Goal: Information Seeking & Learning: Learn about a topic

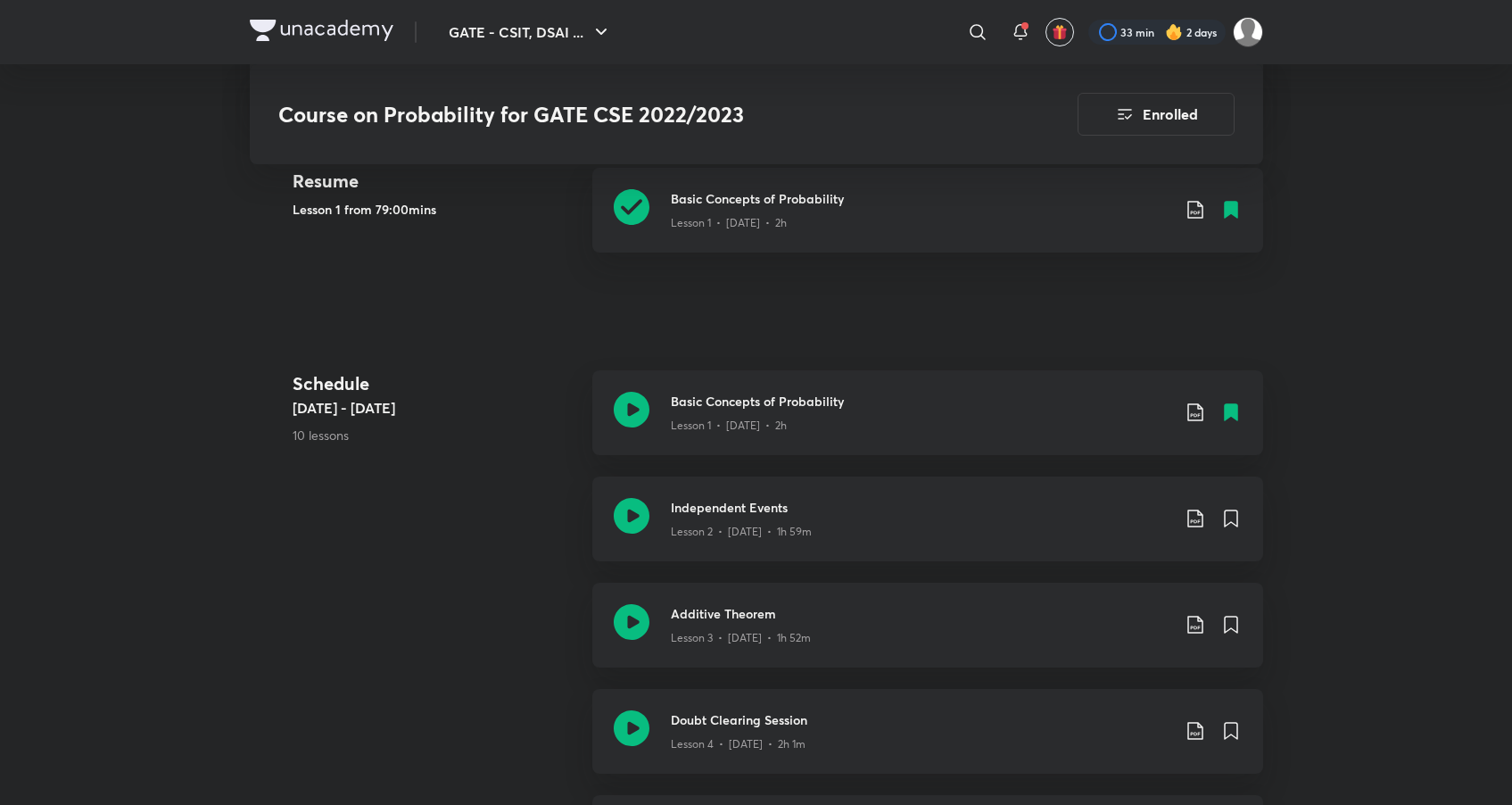
scroll to position [540, 0]
click at [727, 499] on h3 "Independent Events" at bounding box center [921, 503] width 500 height 18
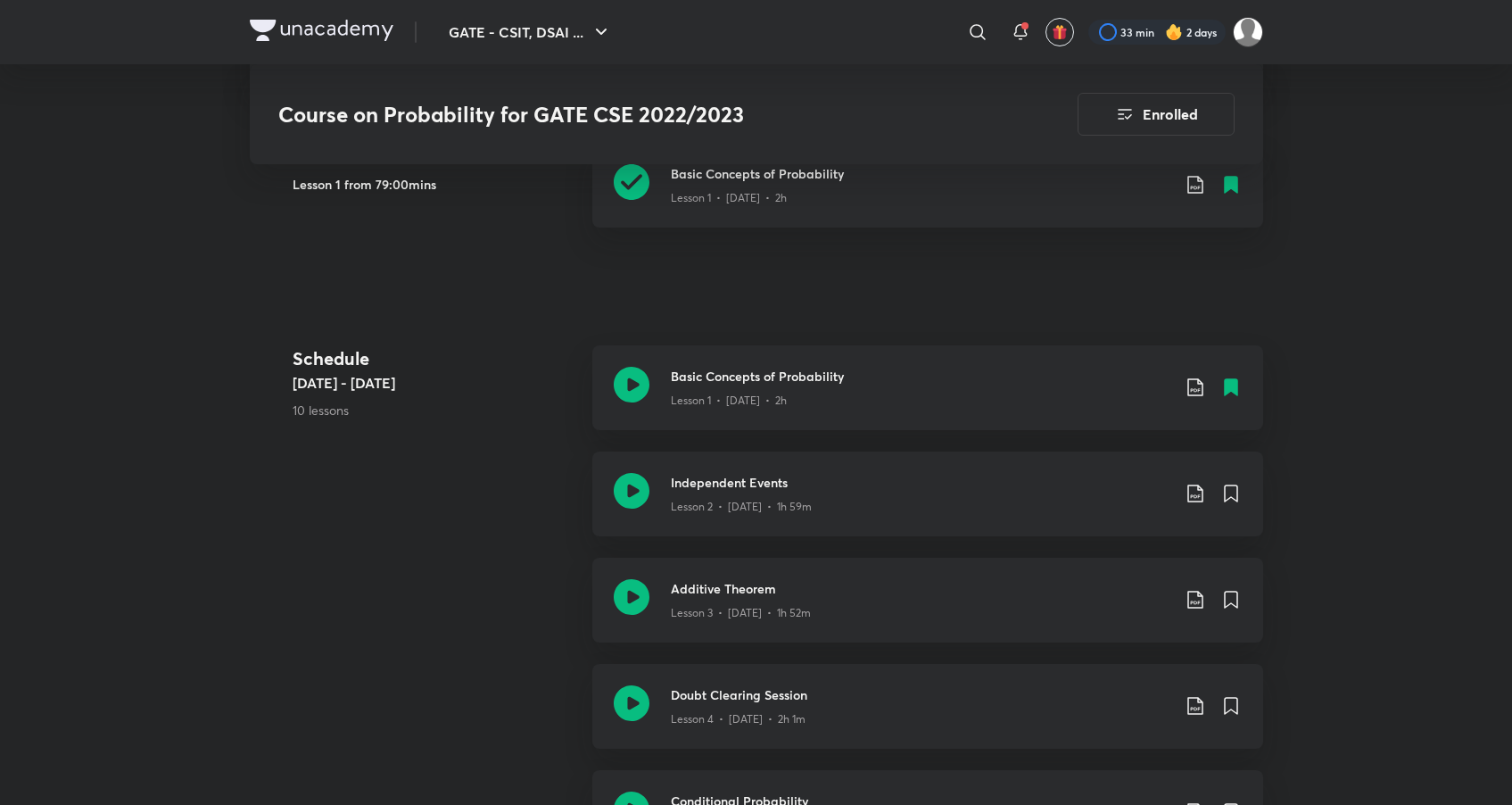
scroll to position [594, 0]
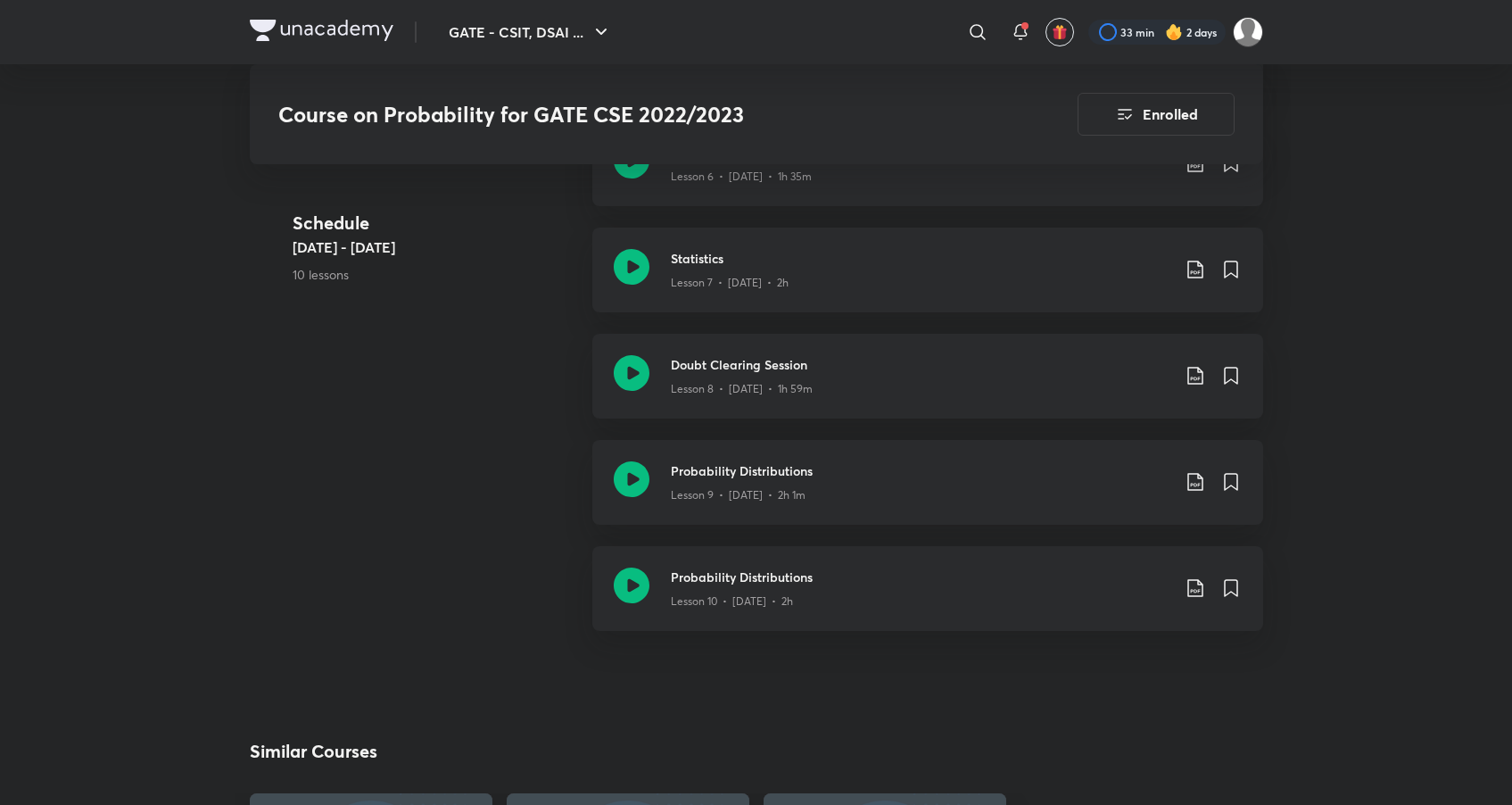
scroll to position [1454, 0]
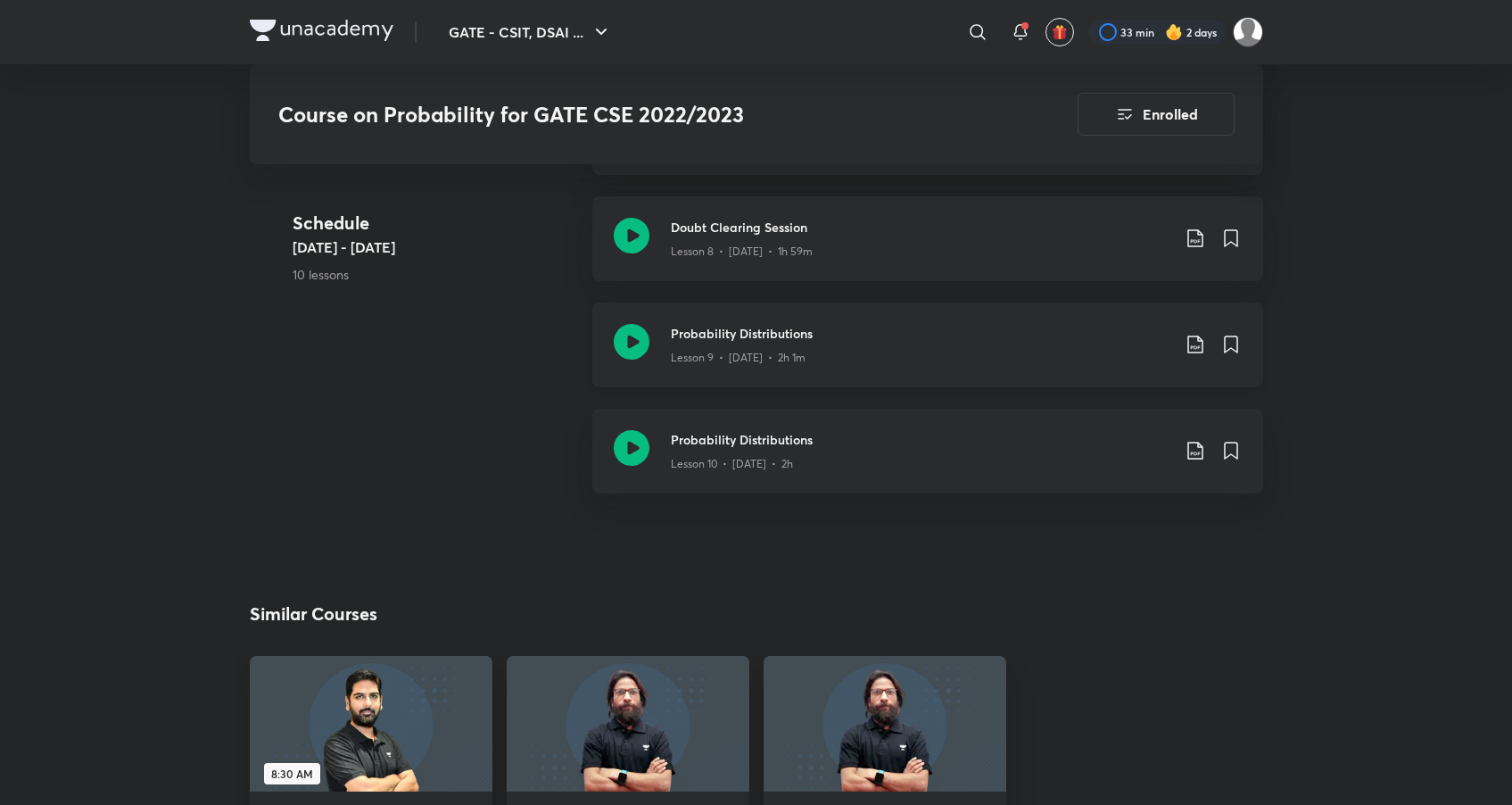
click at [783, 333] on h3 "Probability Distributions" at bounding box center [921, 333] width 500 height 18
click at [720, 440] on h3 "Probability Distributions" at bounding box center [921, 439] width 500 height 18
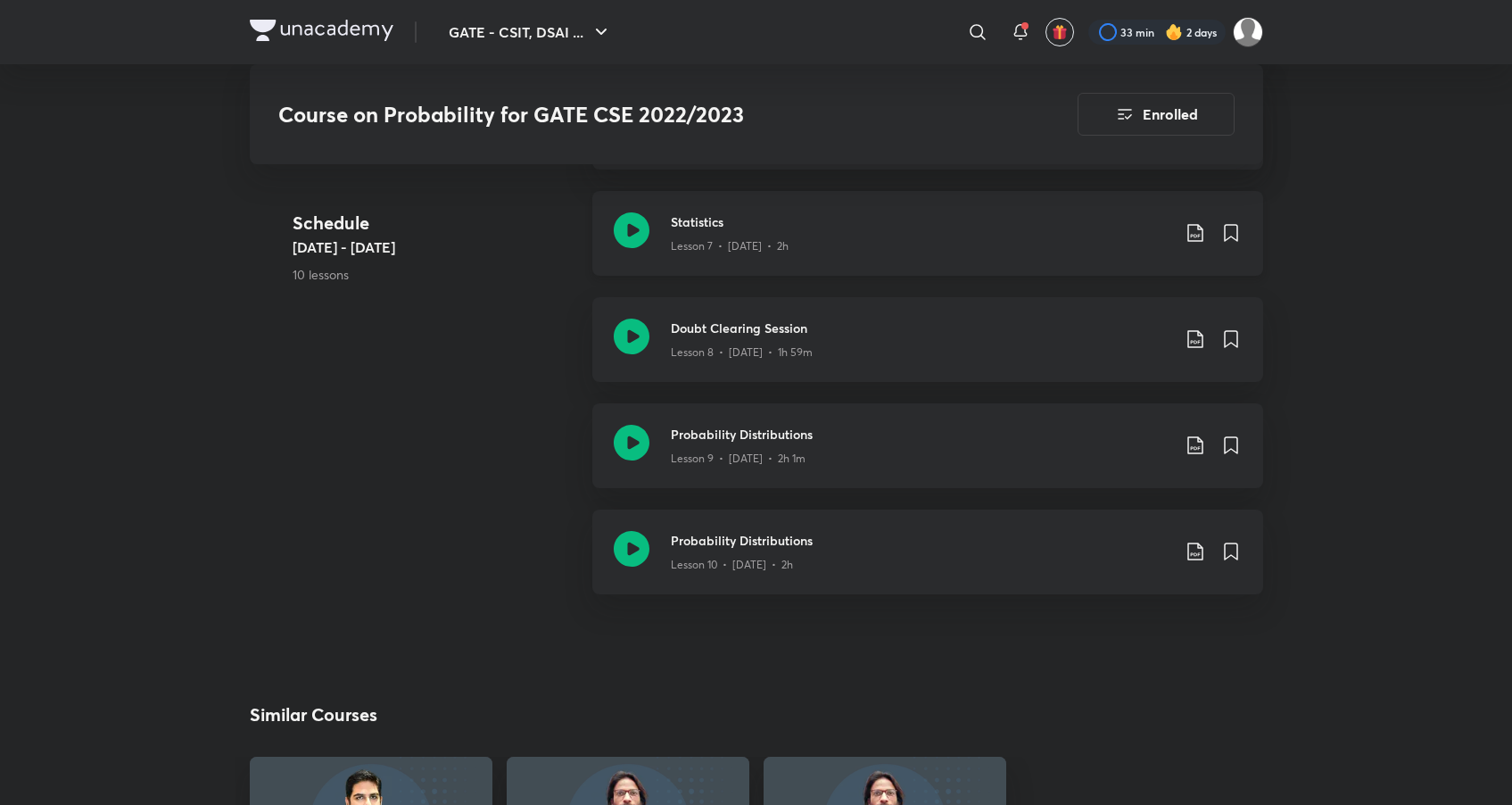
scroll to position [1141, 0]
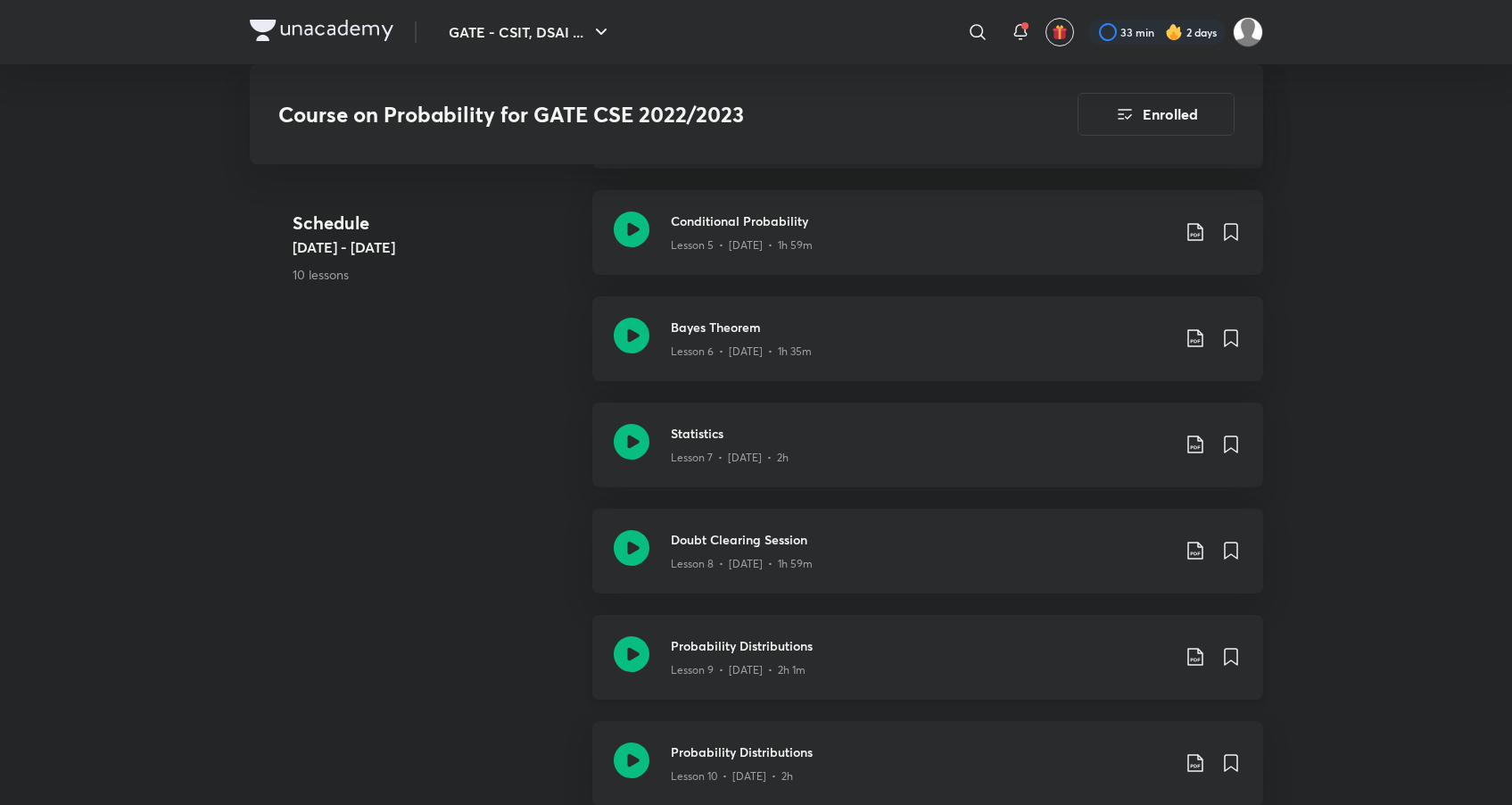
click at [774, 662] on p "Lesson 9 • [DATE] • 2h 1m" at bounding box center [738, 670] width 135 height 17
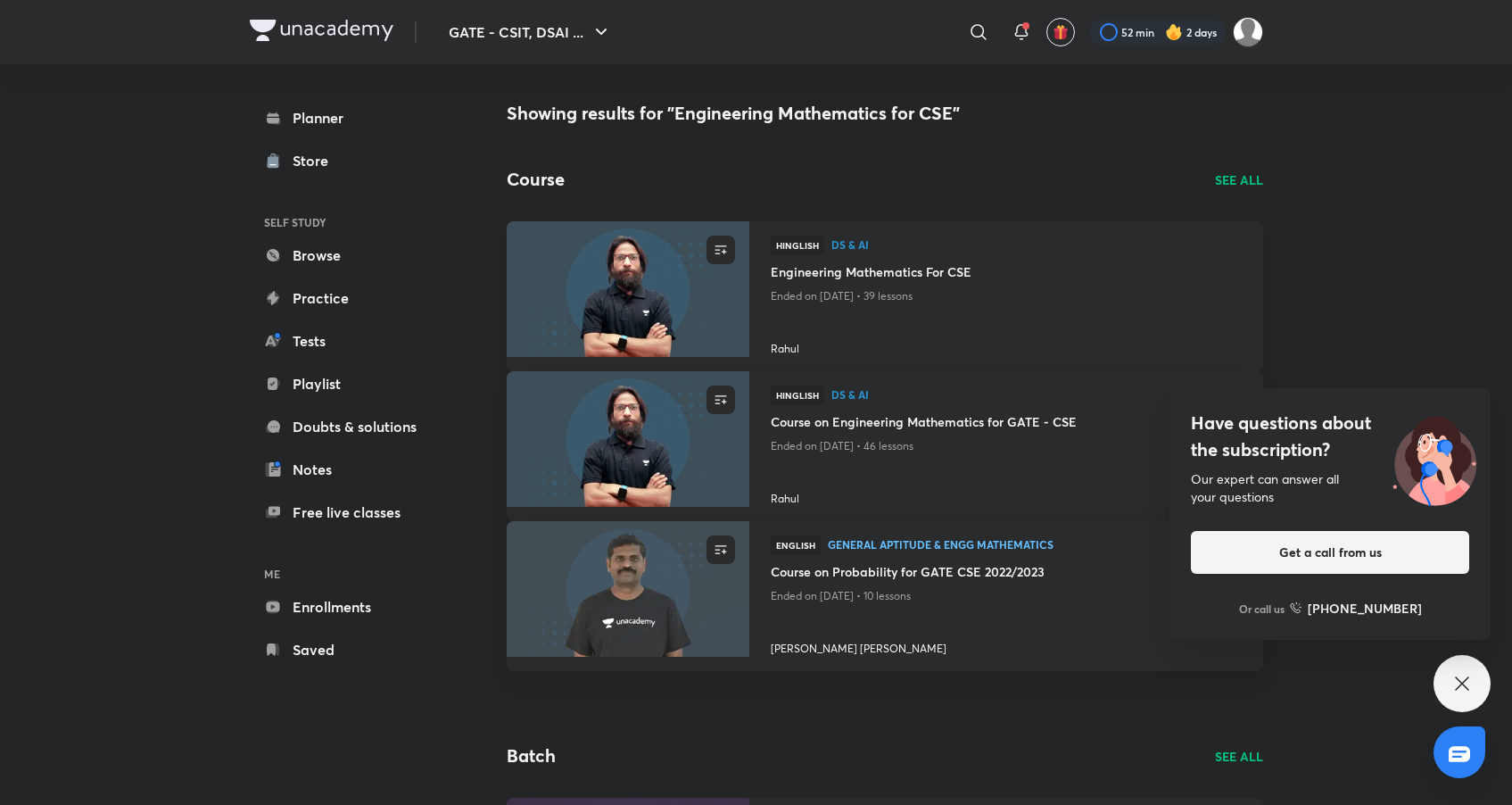
click at [636, 314] on img at bounding box center [627, 288] width 247 height 138
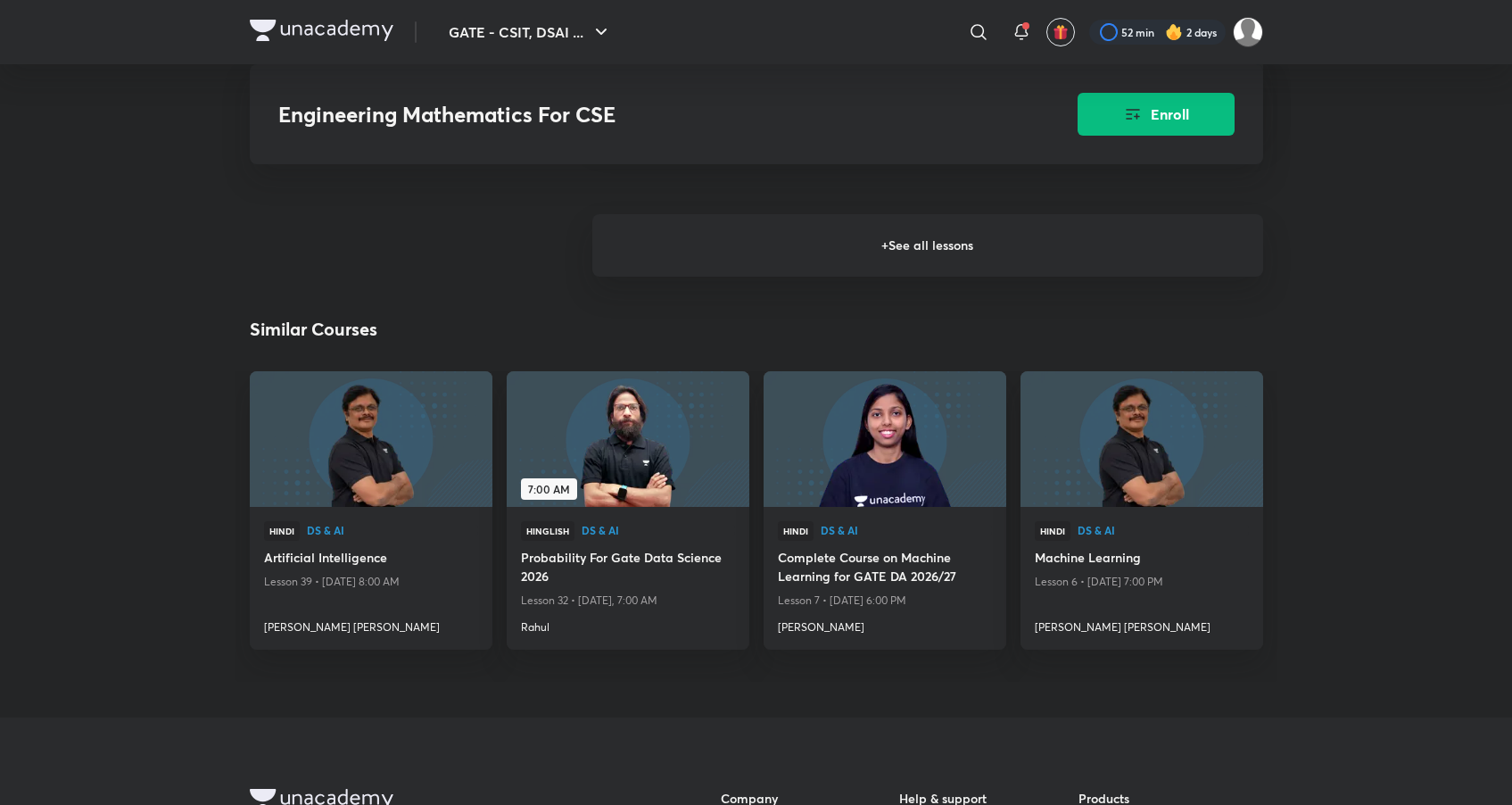
scroll to position [2945, 0]
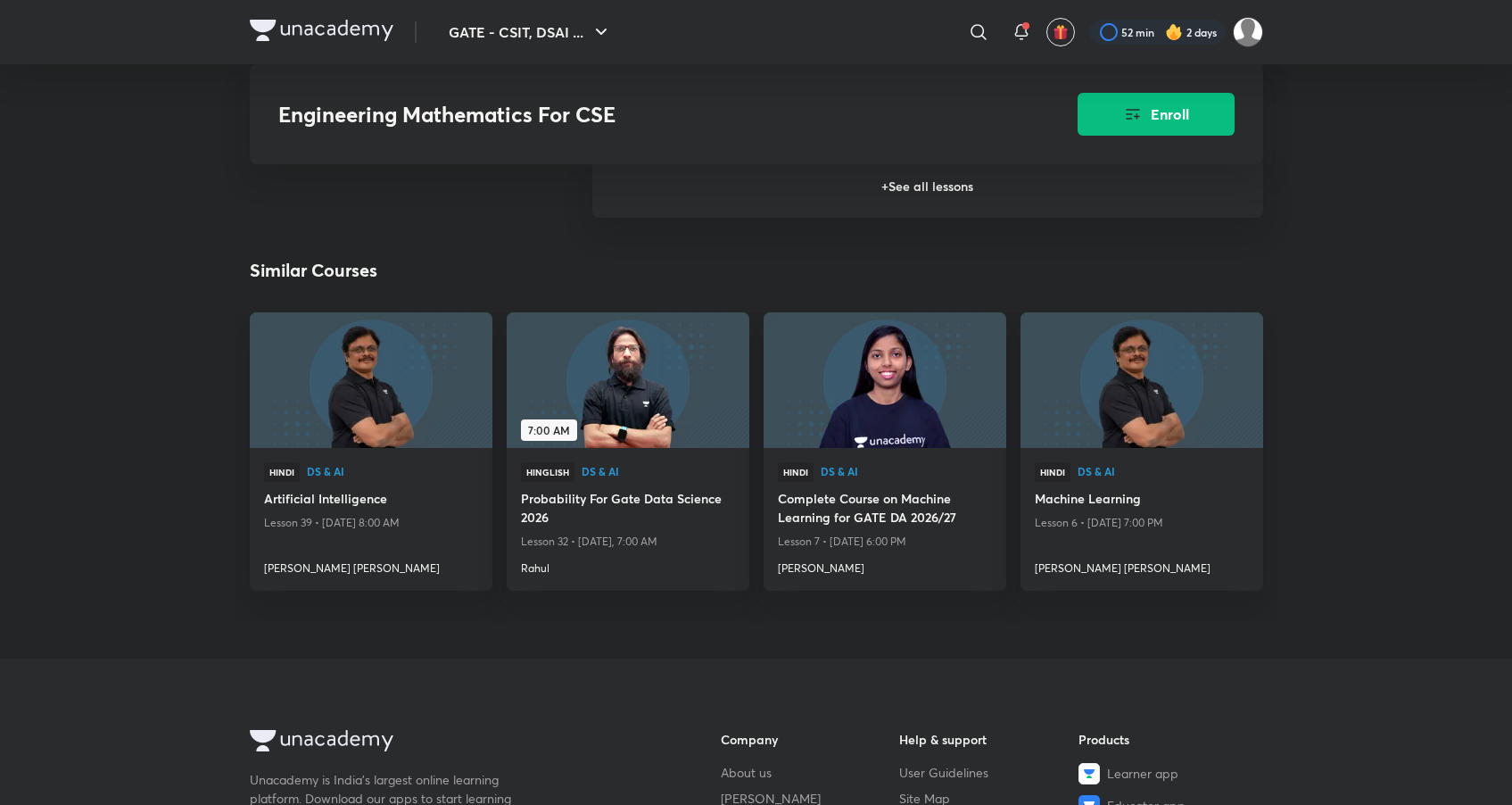
click at [843, 195] on h6 "+ See all lessons" at bounding box center [927, 186] width 671 height 62
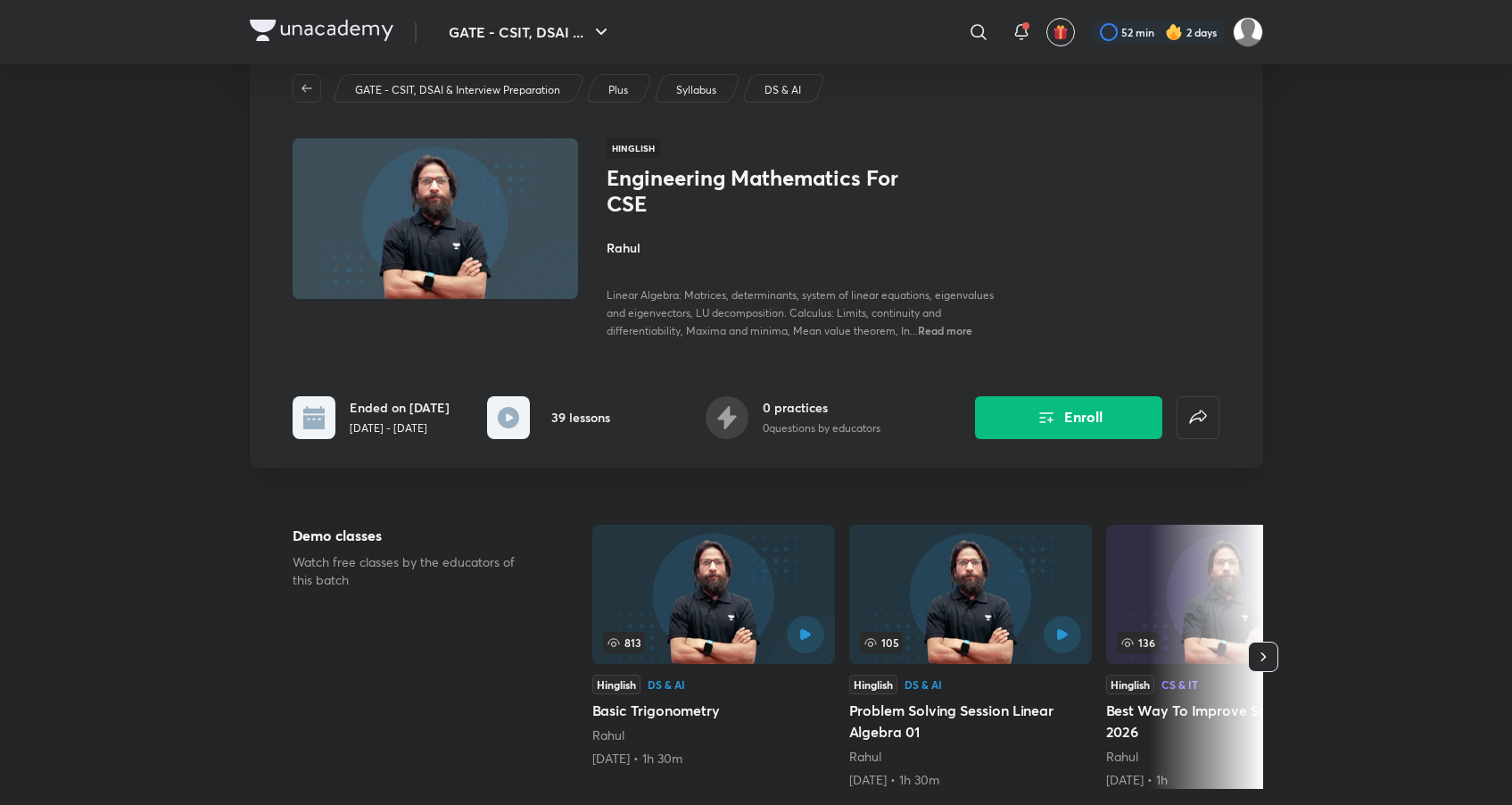
scroll to position [0, 0]
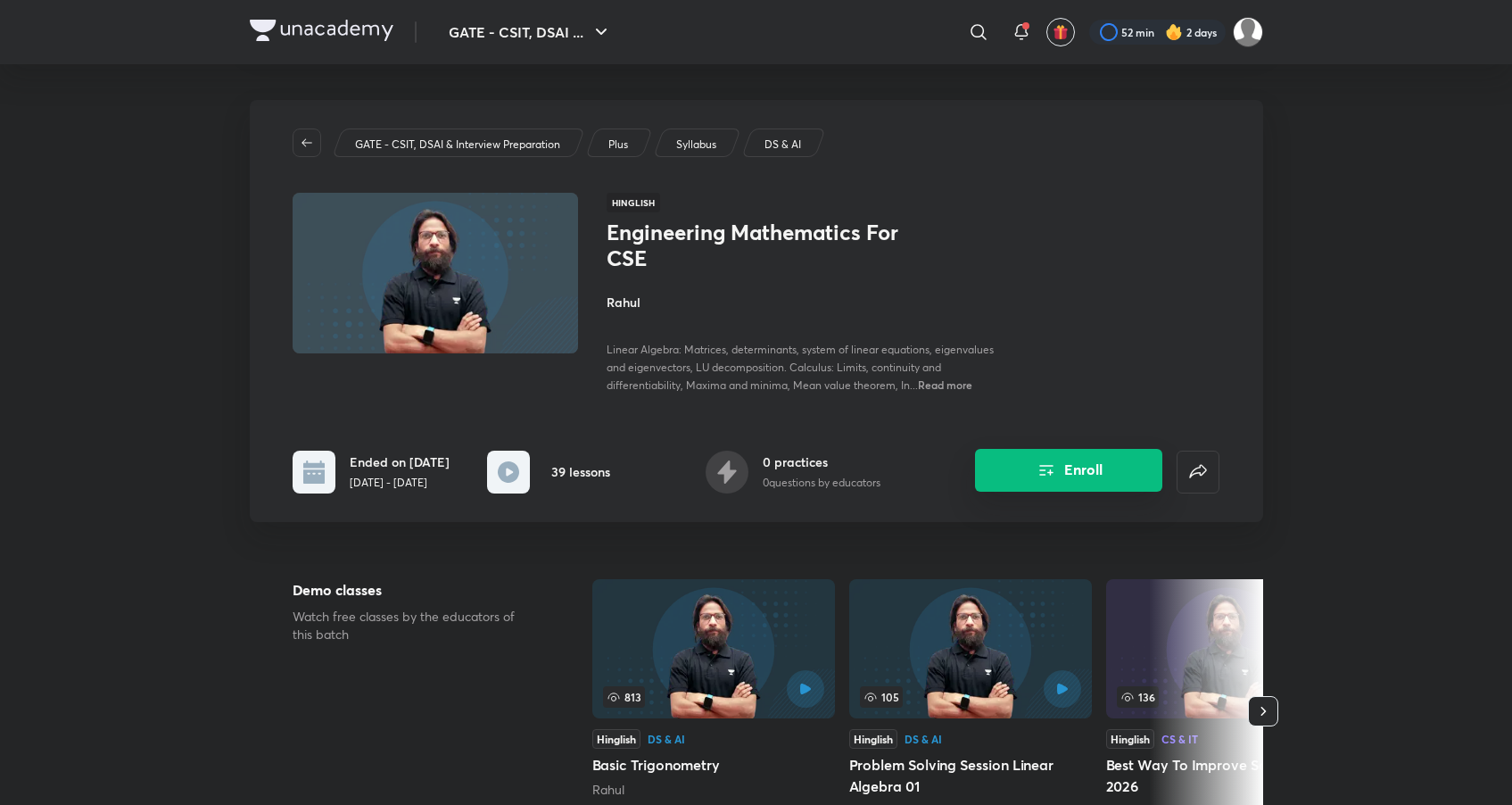
click at [1018, 456] on button "Enroll" at bounding box center [1068, 470] width 187 height 43
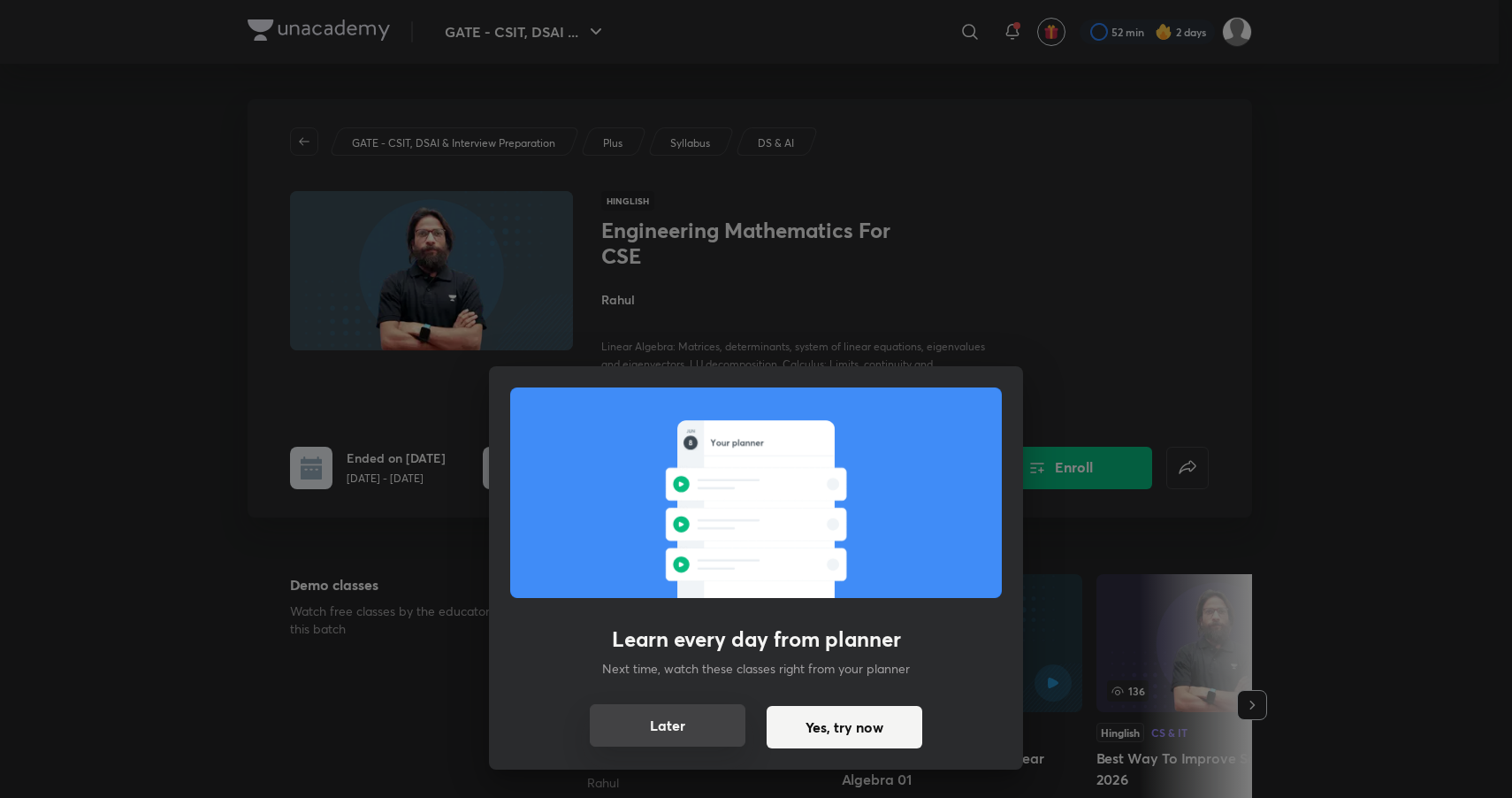
click at [669, 732] on button "Later" at bounding box center [668, 725] width 156 height 42
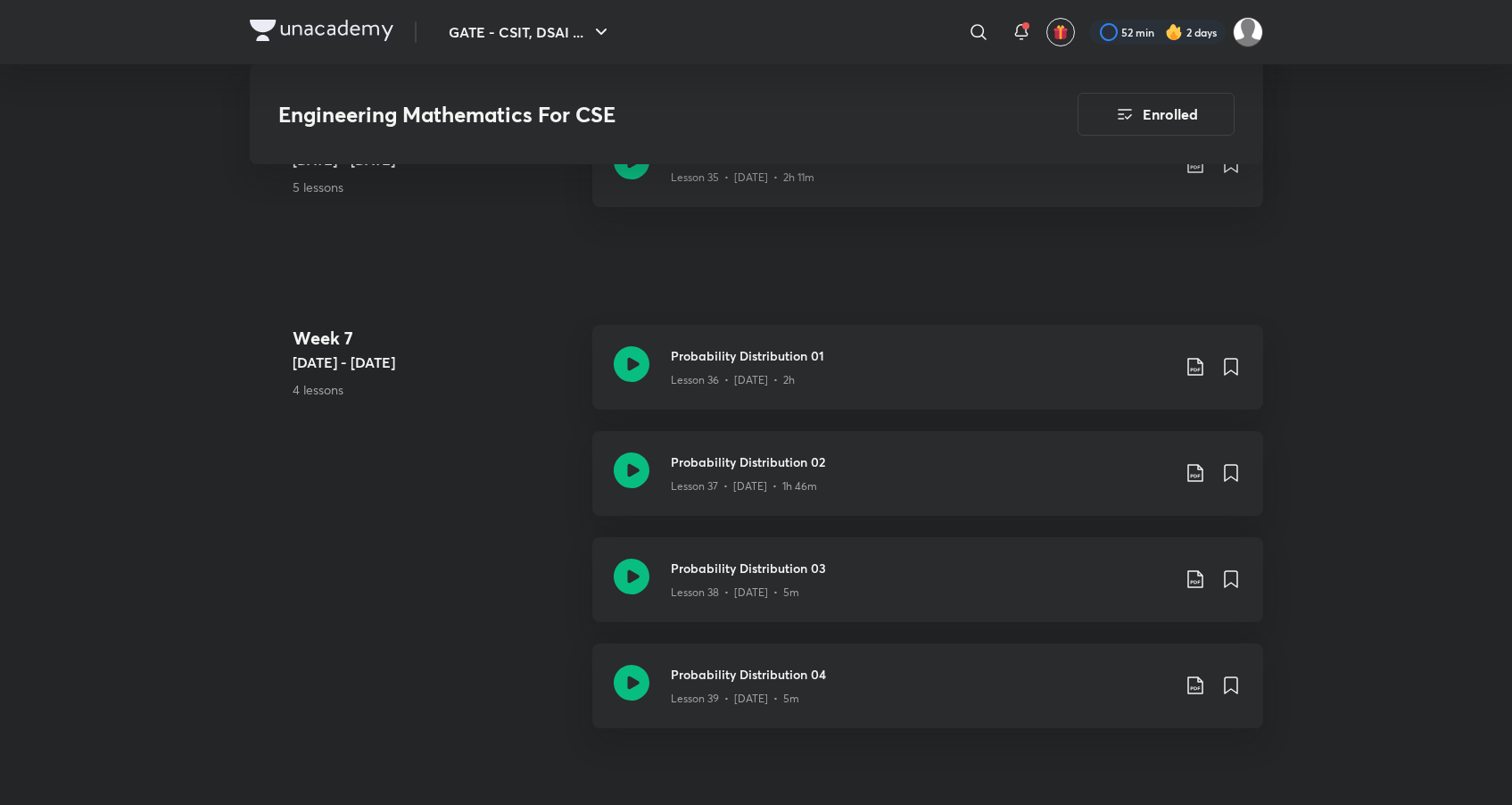
scroll to position [5246, 0]
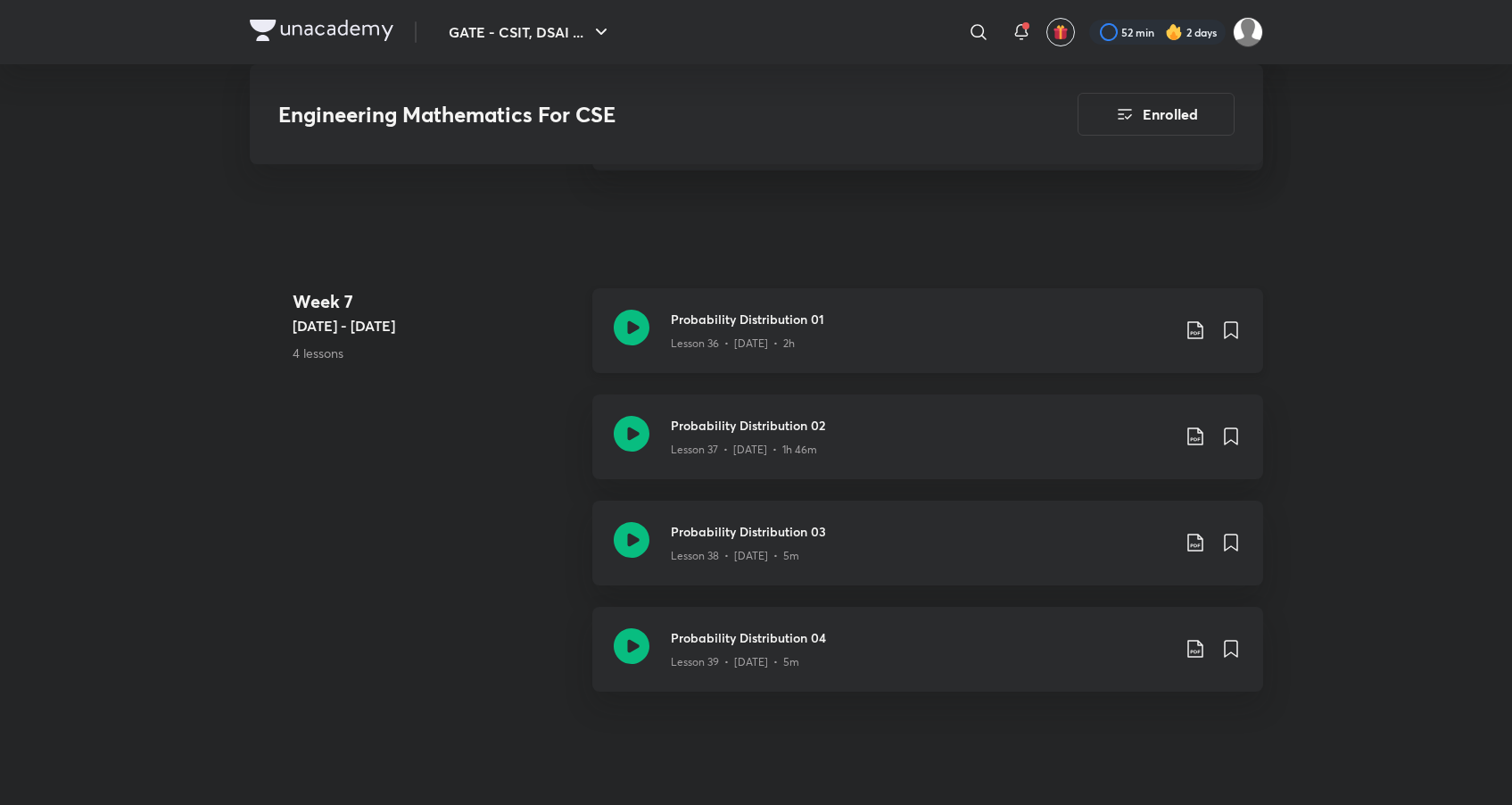
click at [719, 319] on h3 "Probability Distribution 01" at bounding box center [921, 319] width 500 height 18
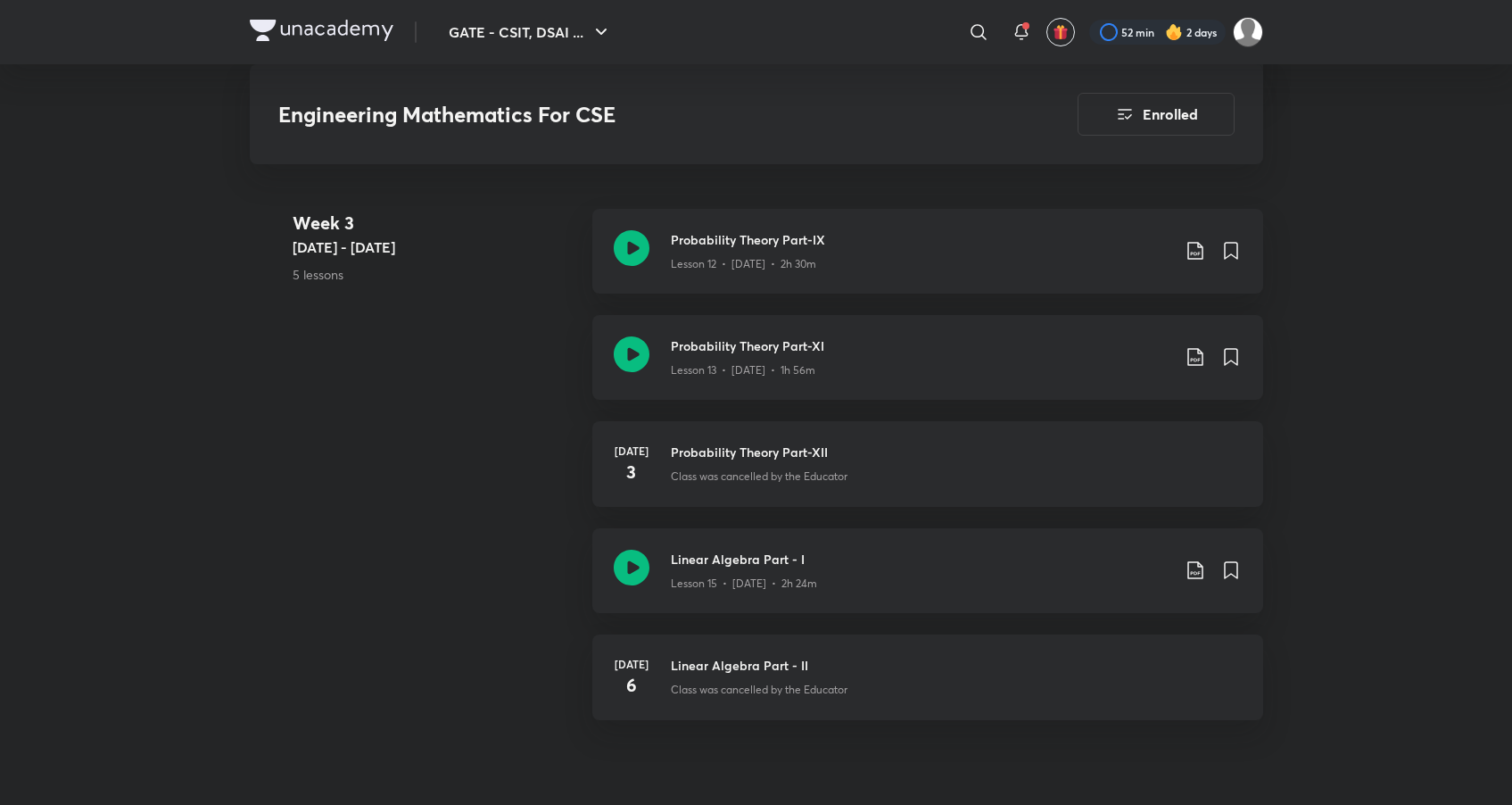
scroll to position [2388, 0]
click at [911, 576] on div "Lesson 15 • [DATE] • 2h 24m" at bounding box center [921, 580] width 500 height 23
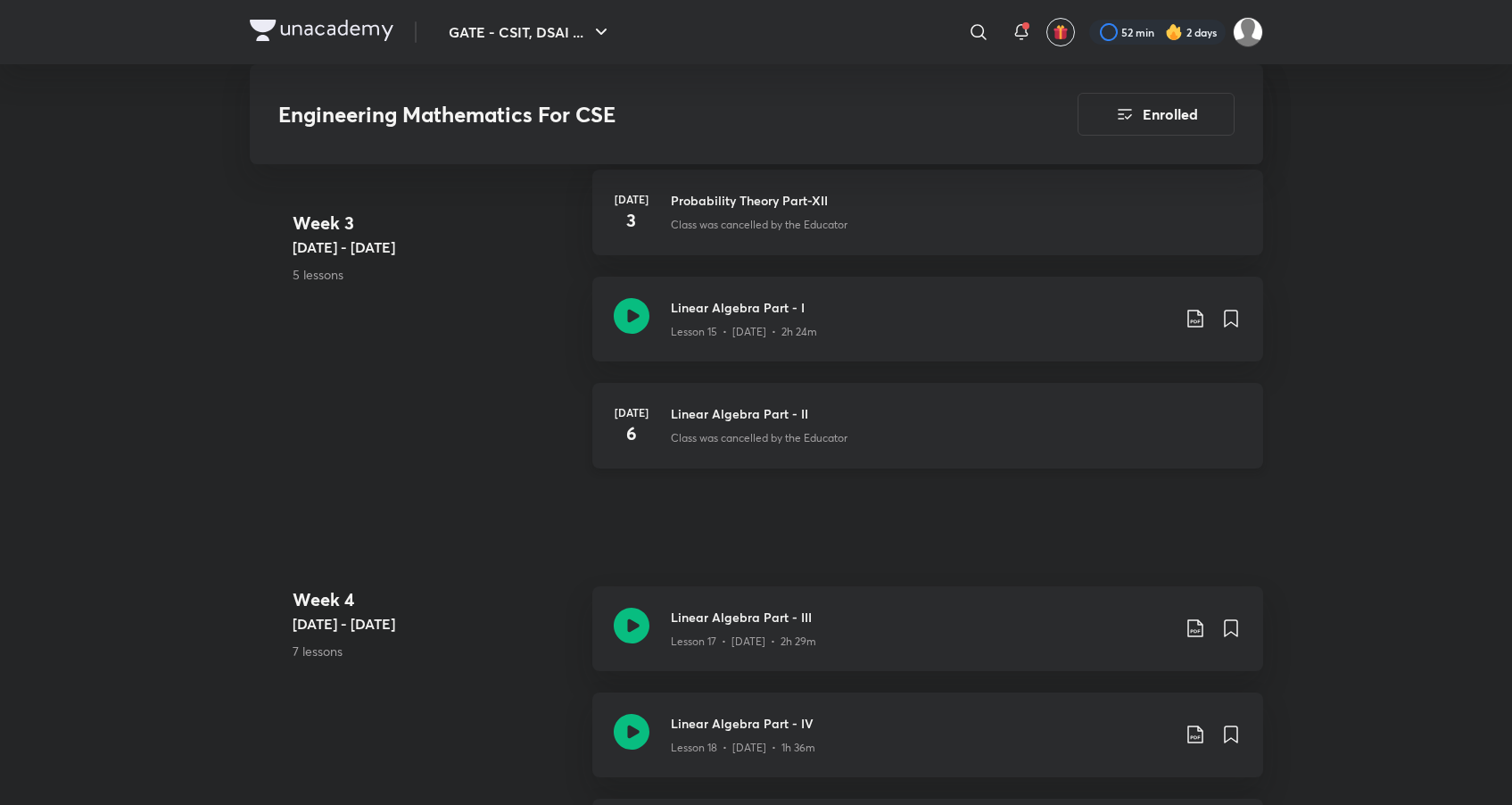
scroll to position [2639, 0]
click at [709, 426] on div "Class was cancelled by the Educator" at bounding box center [957, 434] width 571 height 23
click at [709, 424] on div "Class was cancelled by the Educator" at bounding box center [957, 434] width 571 height 23
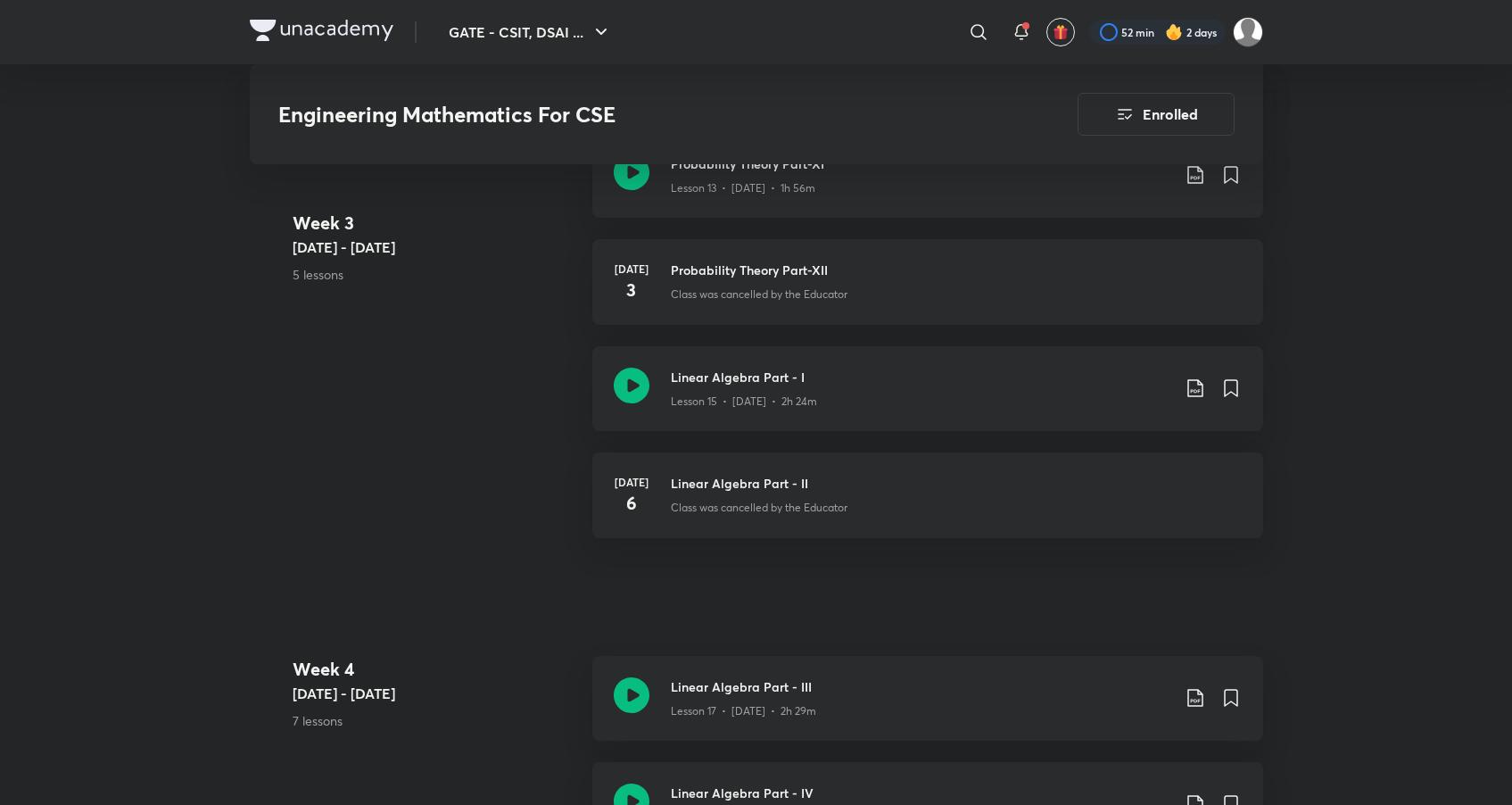
scroll to position [2526, 0]
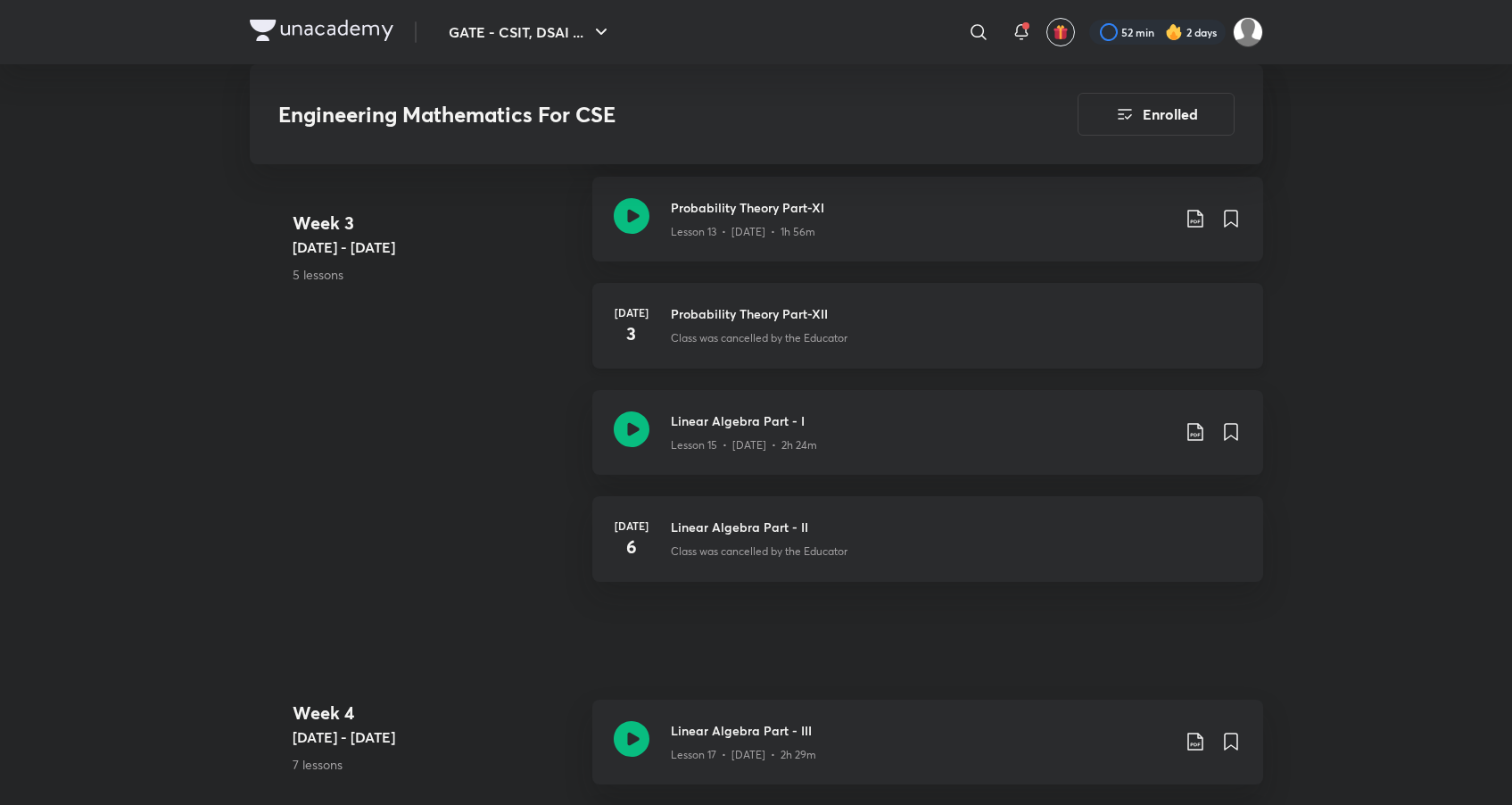
click at [759, 296] on div "[DATE] Probability Theory Part-XII Class was cancelled by the Educator" at bounding box center [927, 325] width 671 height 85
click at [781, 235] on p "Lesson 13 • [DATE] • 1h 56m" at bounding box center [743, 235] width 145 height 17
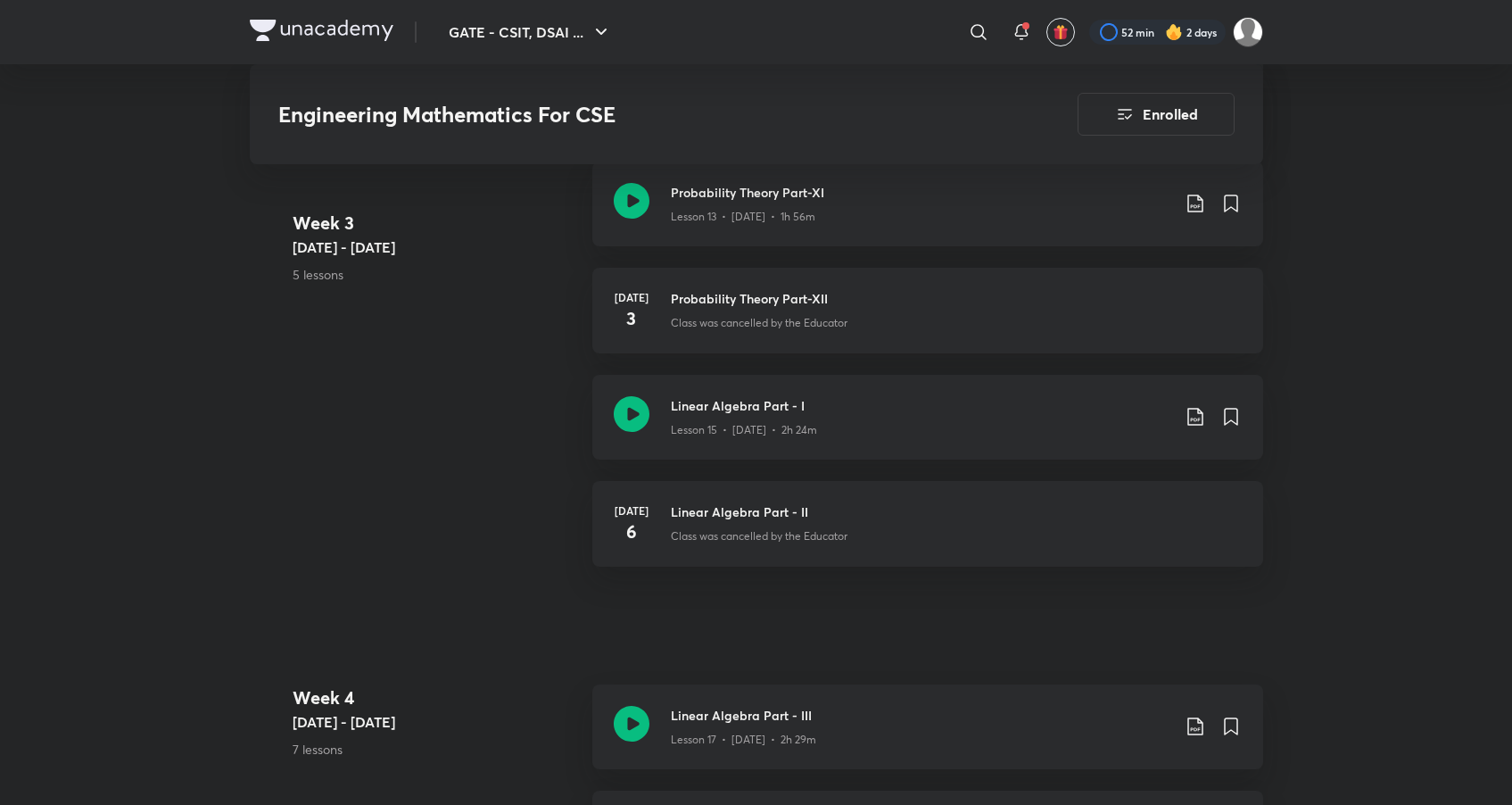
scroll to position [2540, 0]
click at [795, 416] on div "Lesson 15 • [DATE] • 2h 24m" at bounding box center [921, 427] width 500 height 23
